Goal: Information Seeking & Learning: Find specific fact

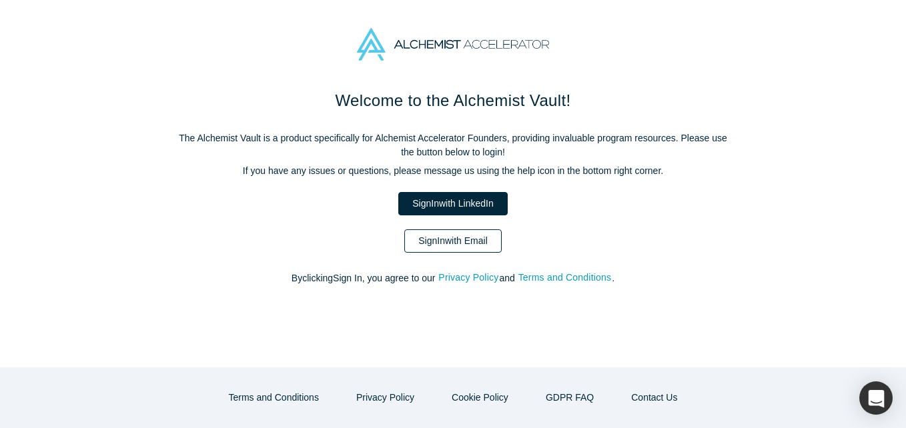
click at [467, 250] on link "Sign In with Email" at bounding box center [452, 241] width 97 height 23
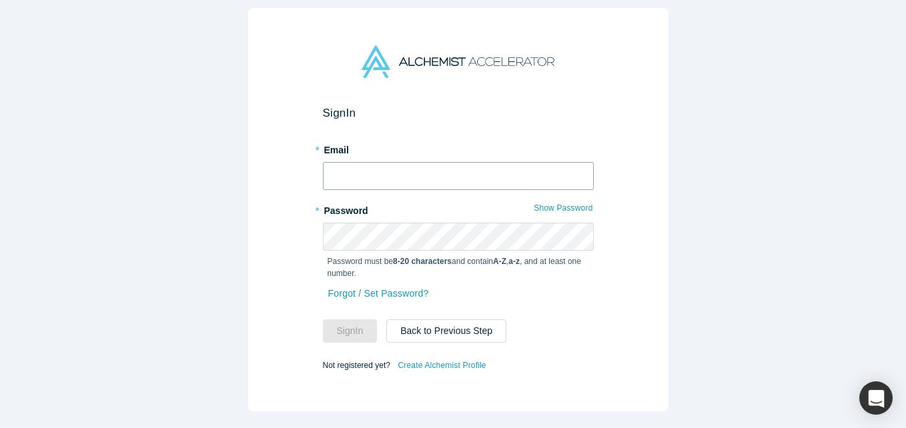
click at [425, 163] on input "text" at bounding box center [458, 176] width 271 height 28
type input "i"
type input "@"
type input "[EMAIL_ADDRESS][DOMAIN_NAME]"
click at [418, 216] on div "* Password Show Password Password must be 8-20 characters and contain A-Z , a-z…" at bounding box center [458, 242] width 271 height 85
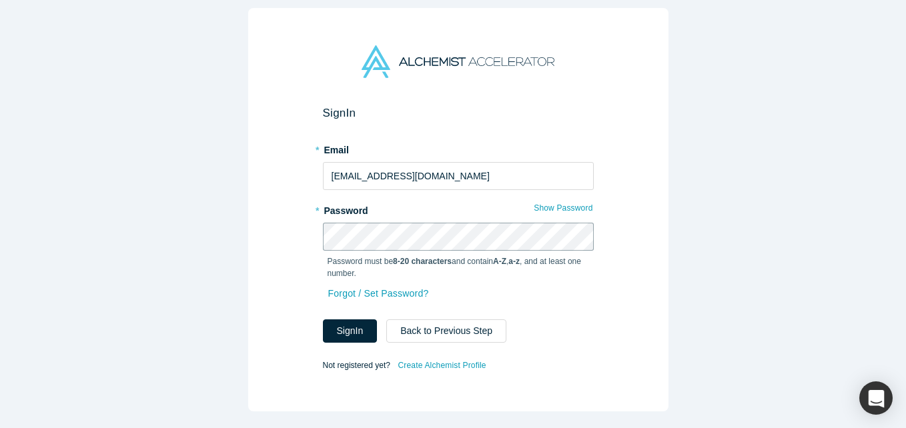
click at [323, 320] on button "Sign In" at bounding box center [350, 331] width 55 height 23
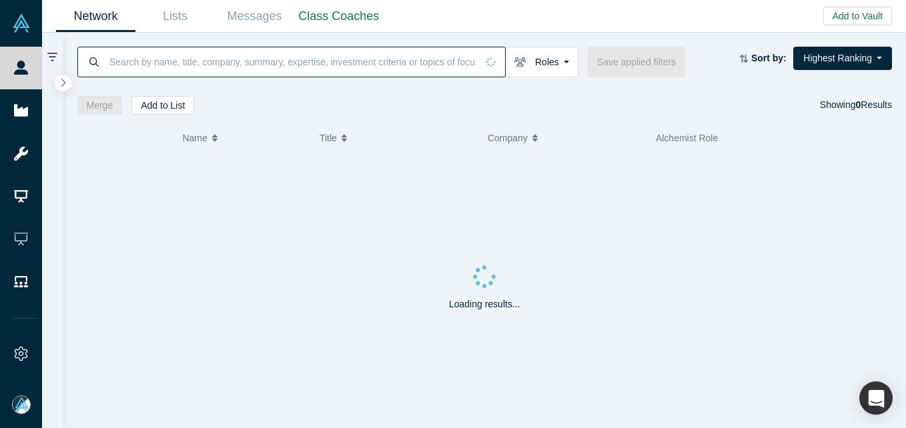
click at [170, 64] on input at bounding box center [292, 61] width 369 height 31
paste input "[PERSON_NAME]"
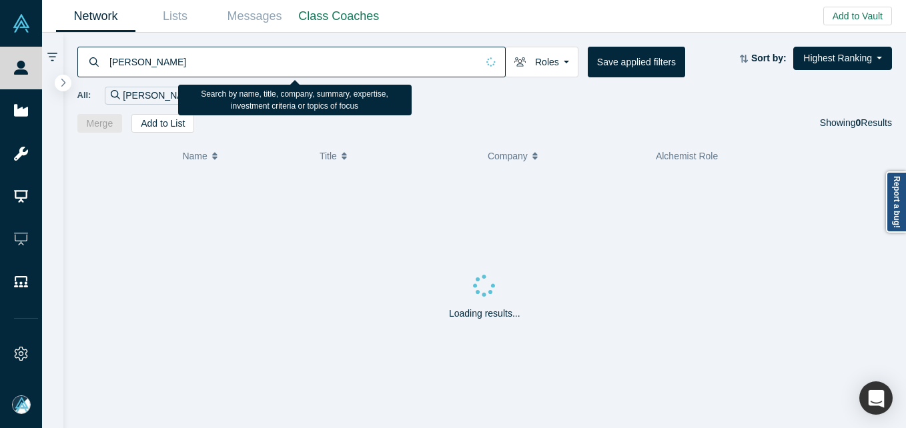
click at [113, 59] on input "[PERSON_NAME]" at bounding box center [292, 61] width 369 height 31
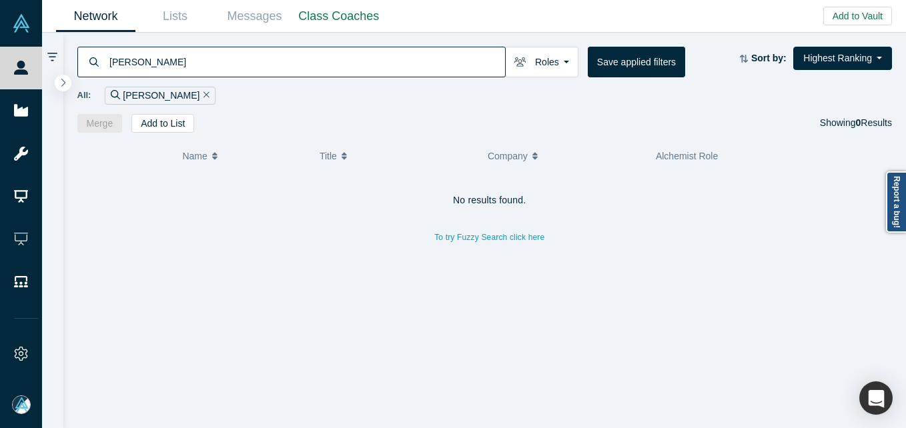
click at [282, 57] on input "[PERSON_NAME]" at bounding box center [306, 61] width 397 height 31
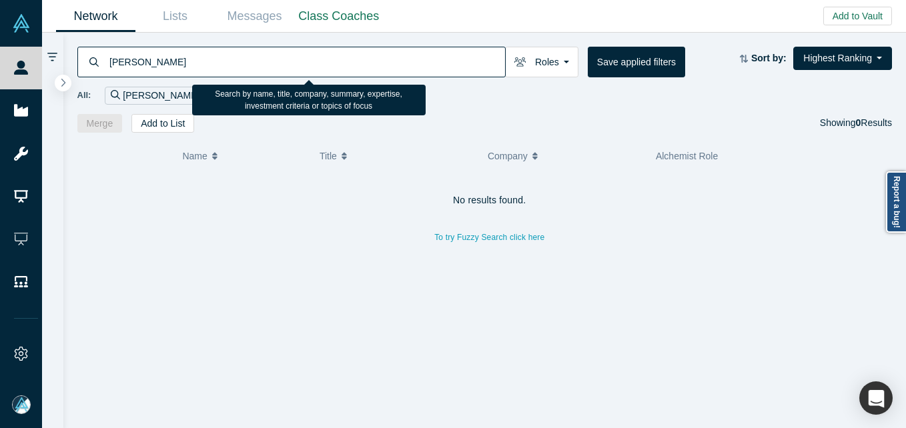
drag, startPoint x: 147, startPoint y: 58, endPoint x: 328, endPoint y: 69, distance: 181.9
click at [328, 69] on input "[PERSON_NAME]" at bounding box center [306, 61] width 397 height 31
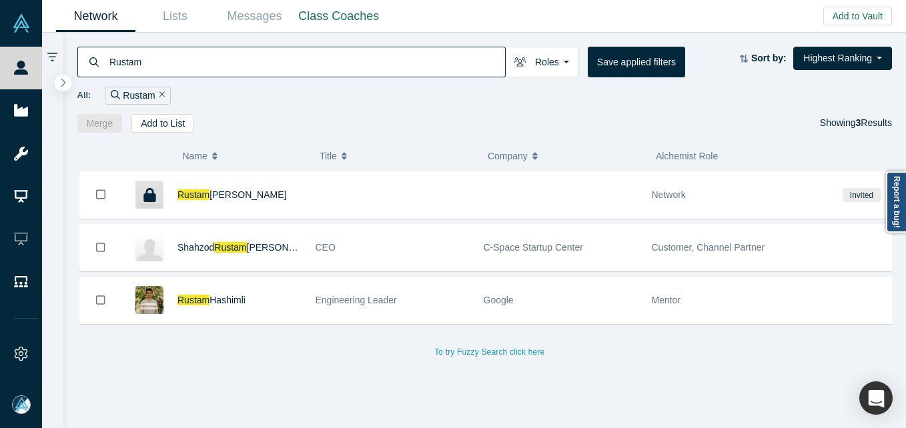
type input "Rustam"
